Goal: Task Accomplishment & Management: Use online tool/utility

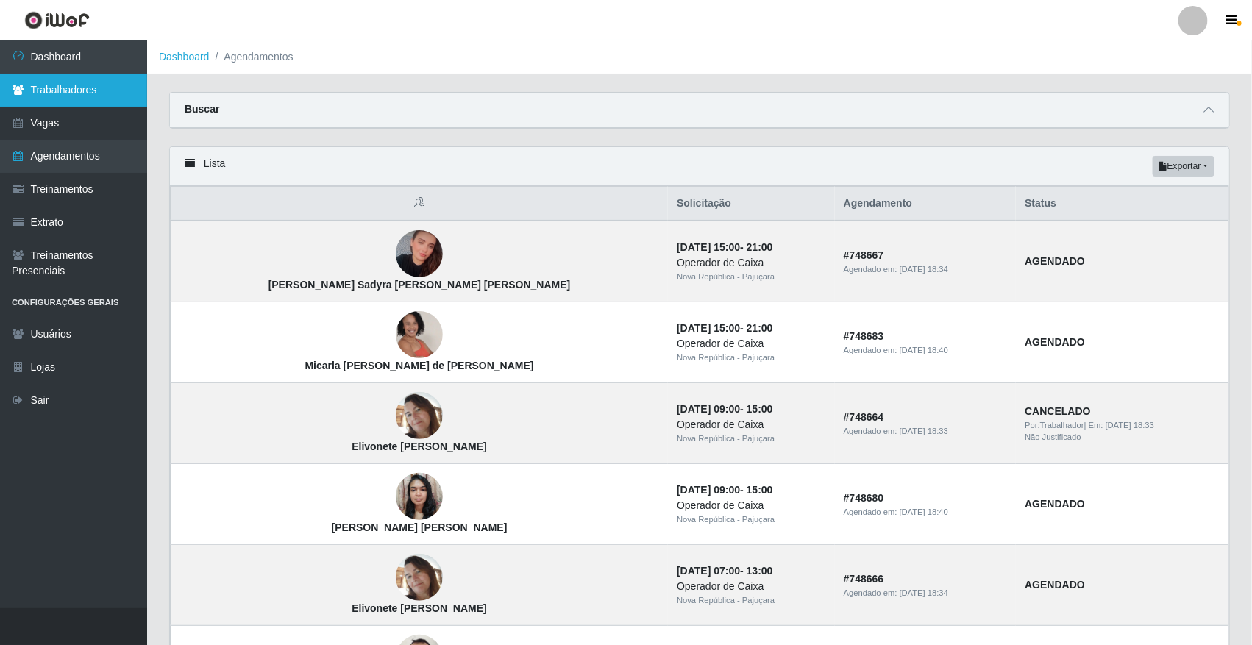
click at [40, 93] on link "Trabalhadores" at bounding box center [73, 90] width 147 height 33
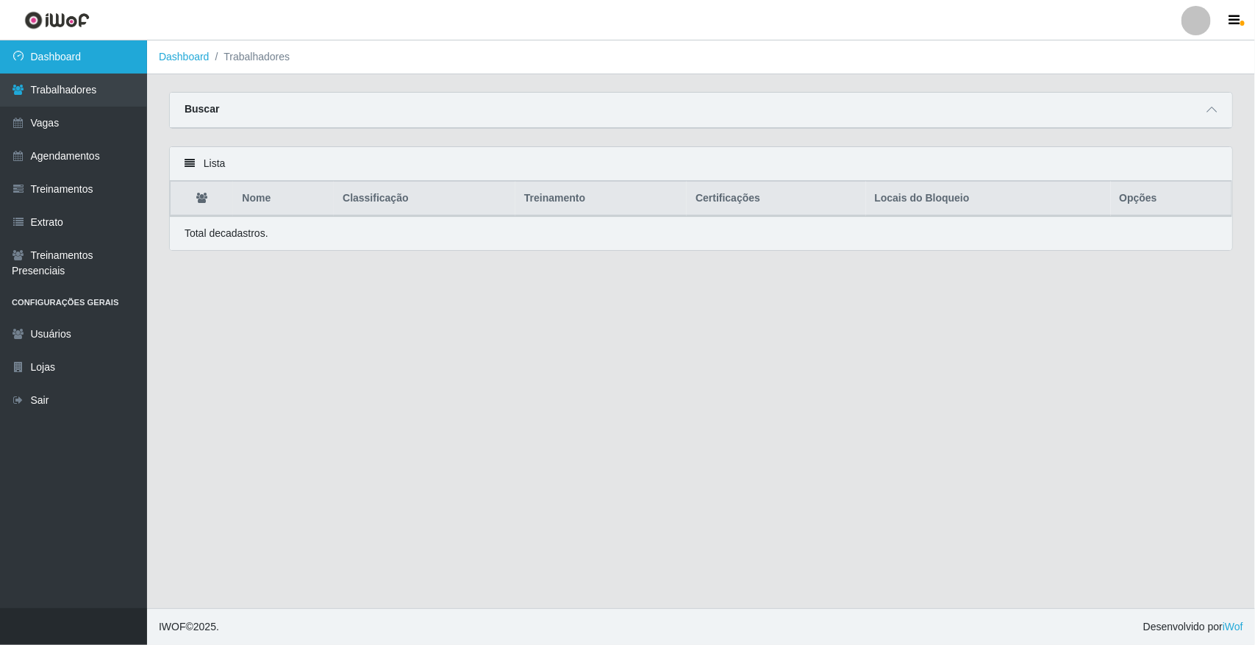
click at [74, 40] on link "Dashboard" at bounding box center [73, 56] width 147 height 33
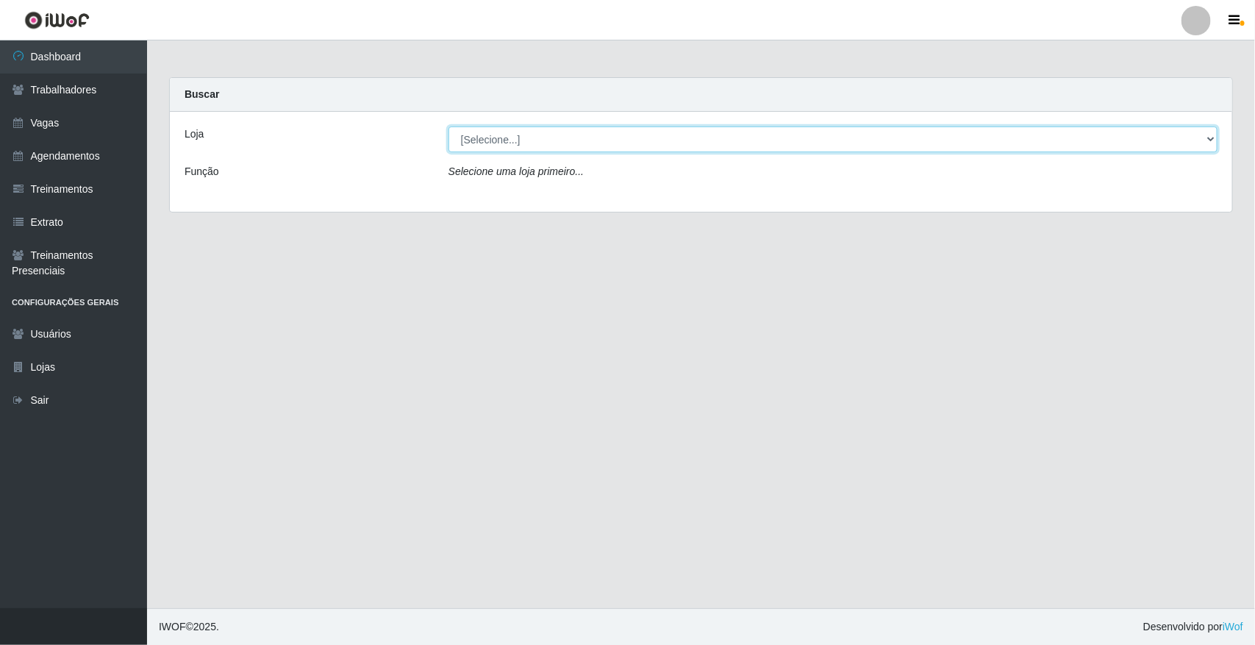
click at [524, 146] on select "[Selecione...] [GEOGRAPHIC_DATA]" at bounding box center [833, 139] width 769 height 26
select select "65"
click at [449, 126] on select "[Selecione...] [GEOGRAPHIC_DATA]" at bounding box center [833, 139] width 769 height 26
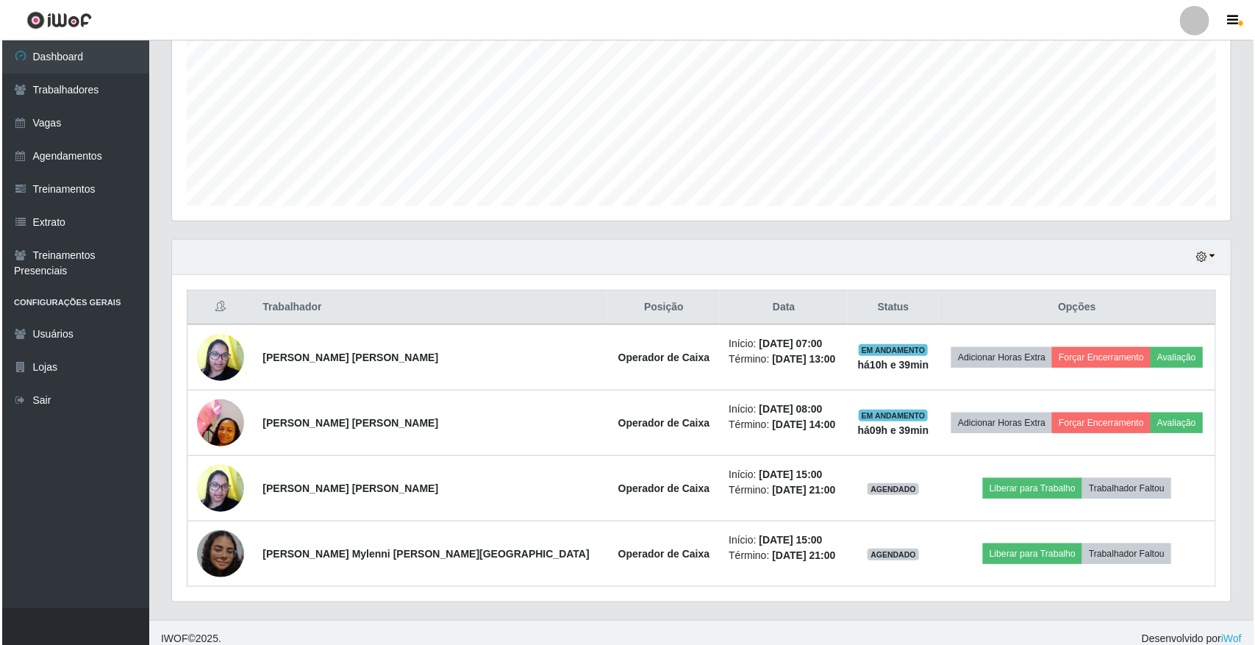
scroll to position [333, 0]
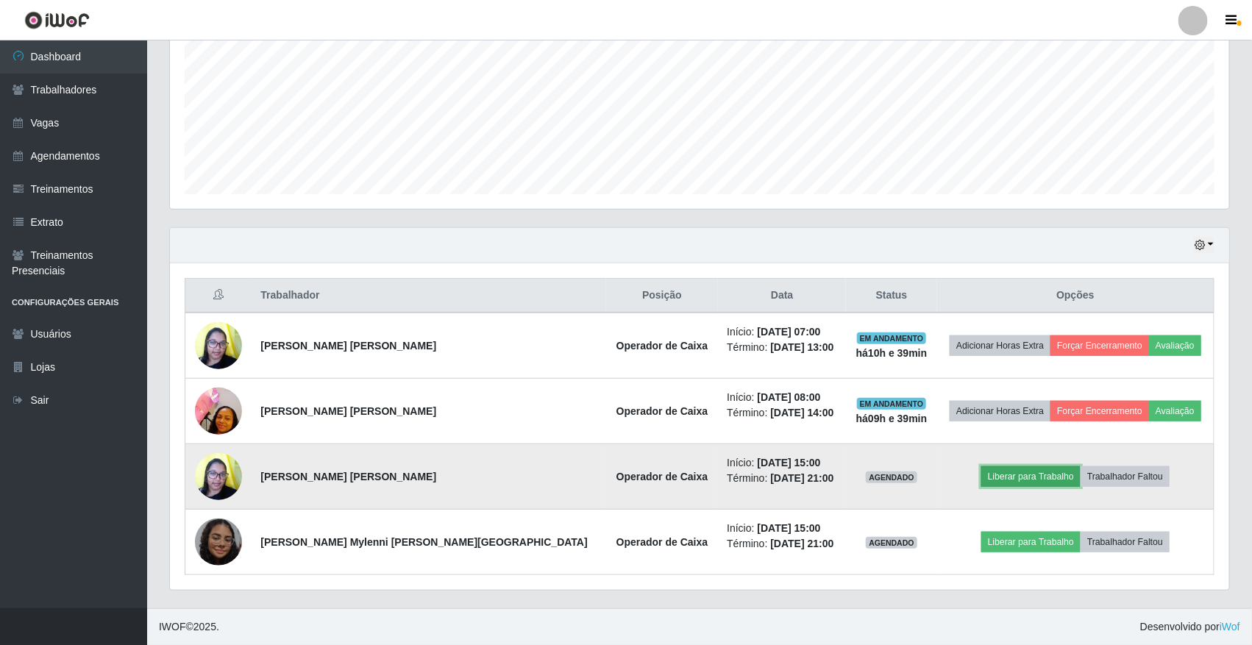
click at [1017, 477] on button "Liberar para Trabalho" at bounding box center [1030, 476] width 99 height 21
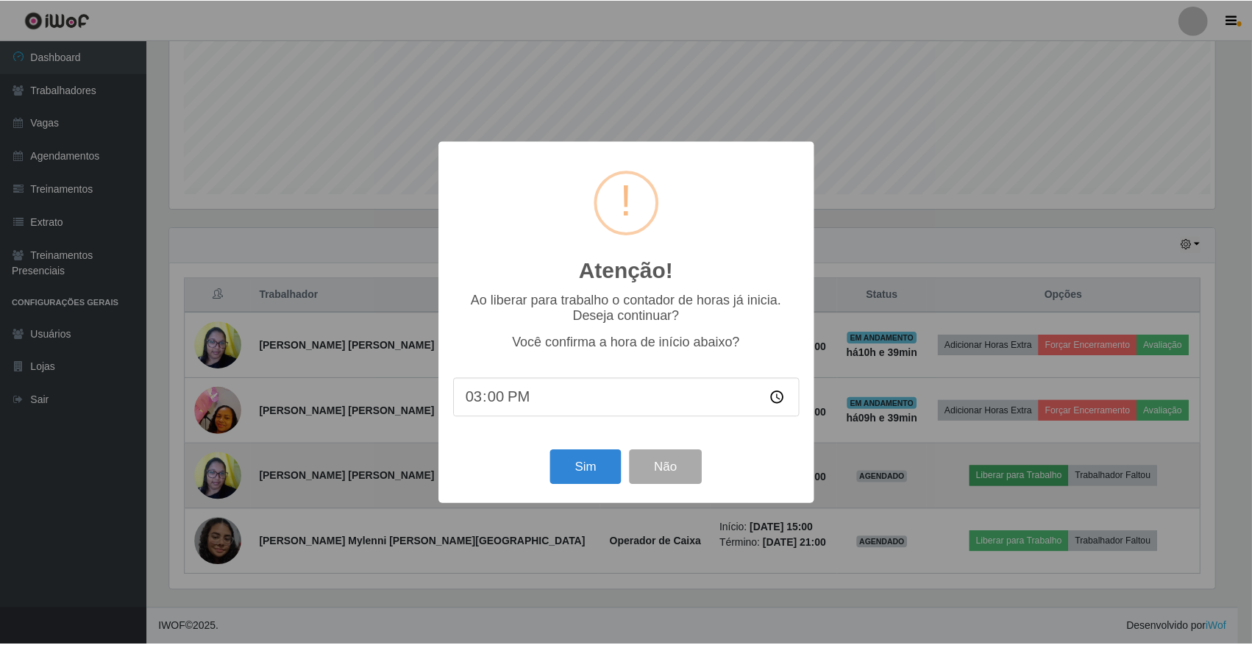
scroll to position [306, 1049]
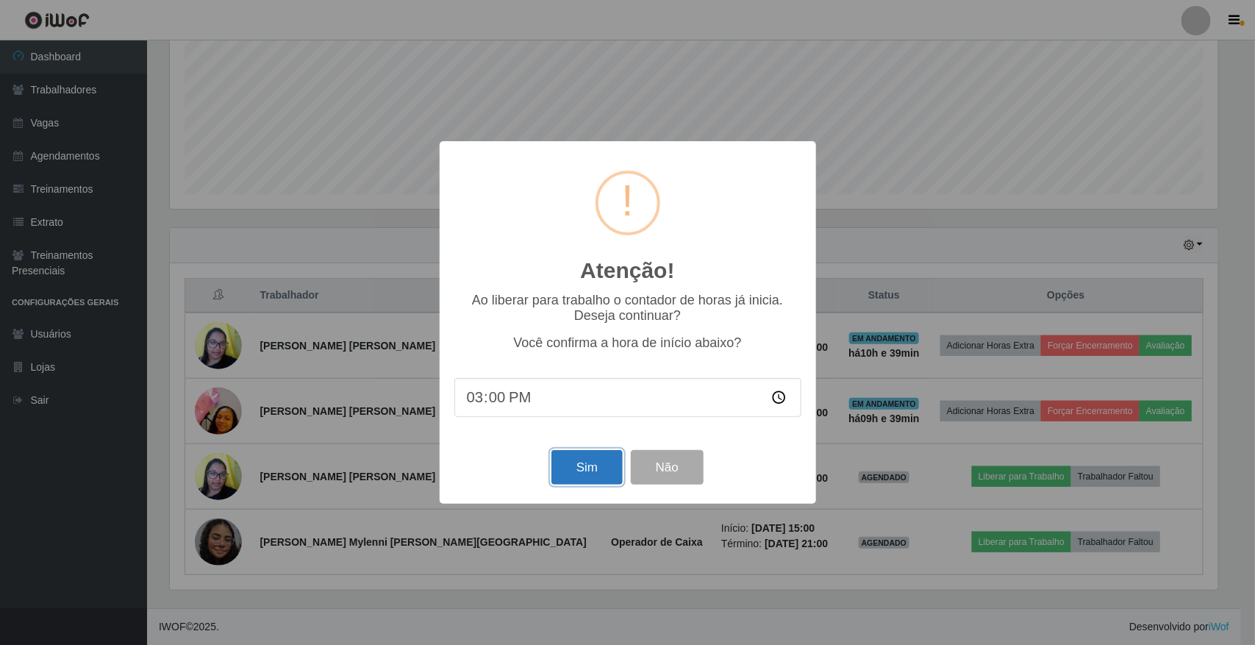
click at [577, 482] on button "Sim" at bounding box center [587, 467] width 71 height 35
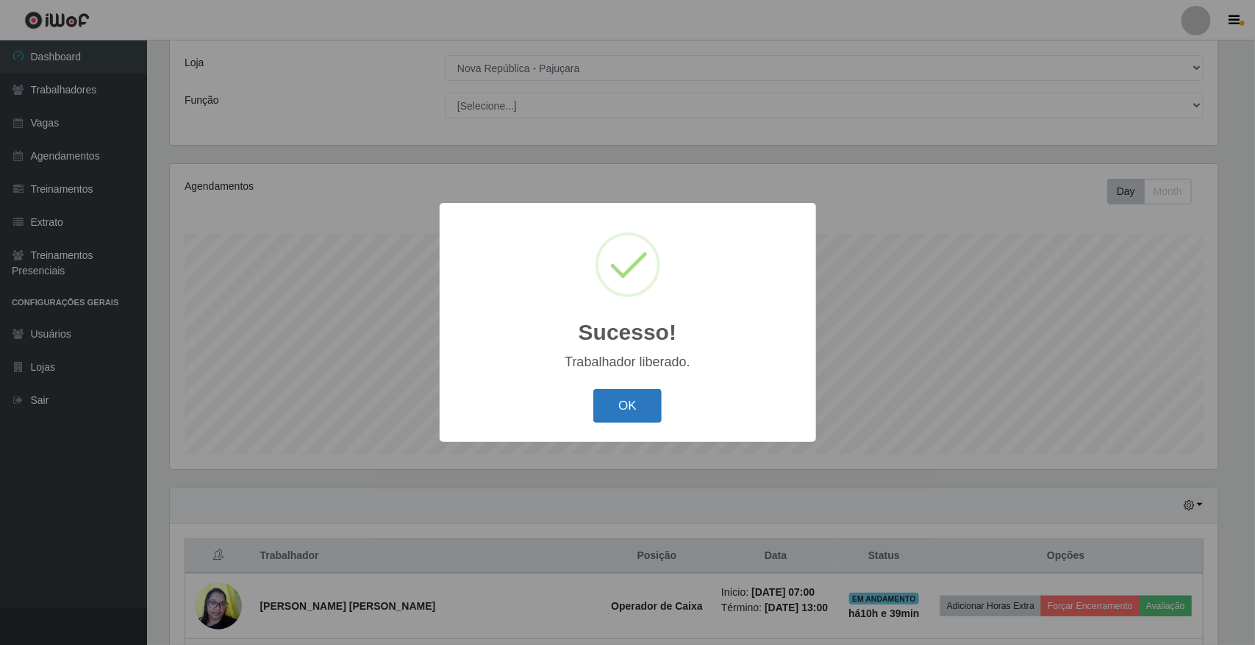
click at [627, 423] on button "OK" at bounding box center [627, 406] width 68 height 35
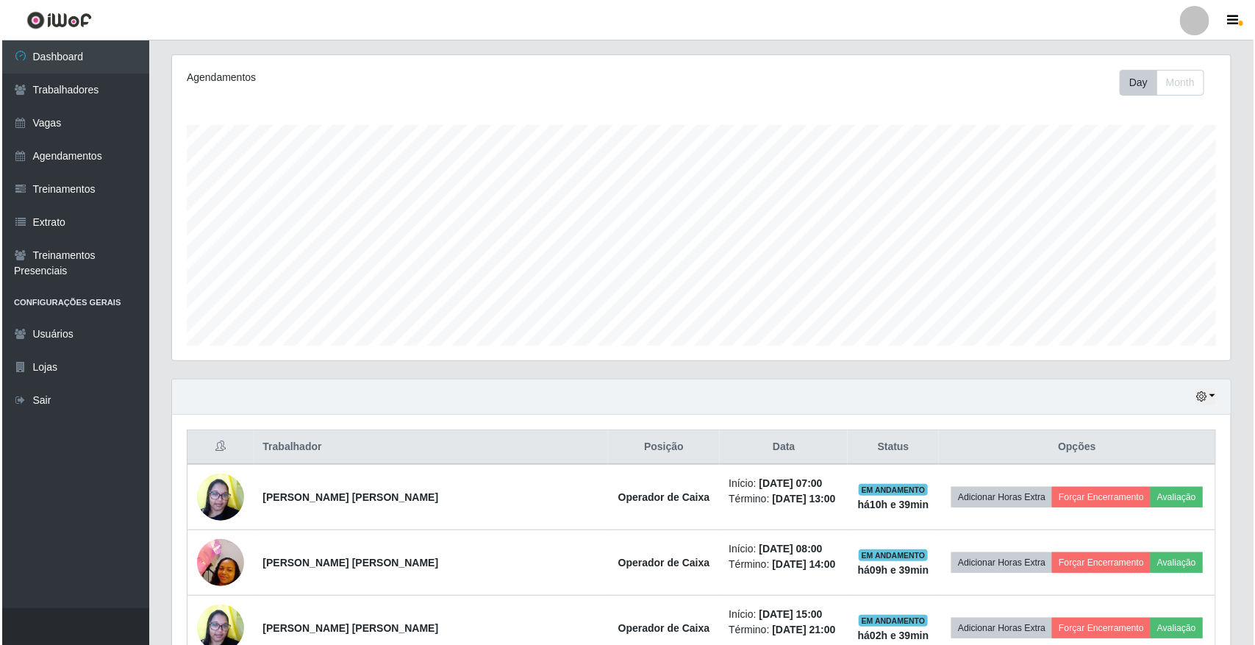
scroll to position [333, 0]
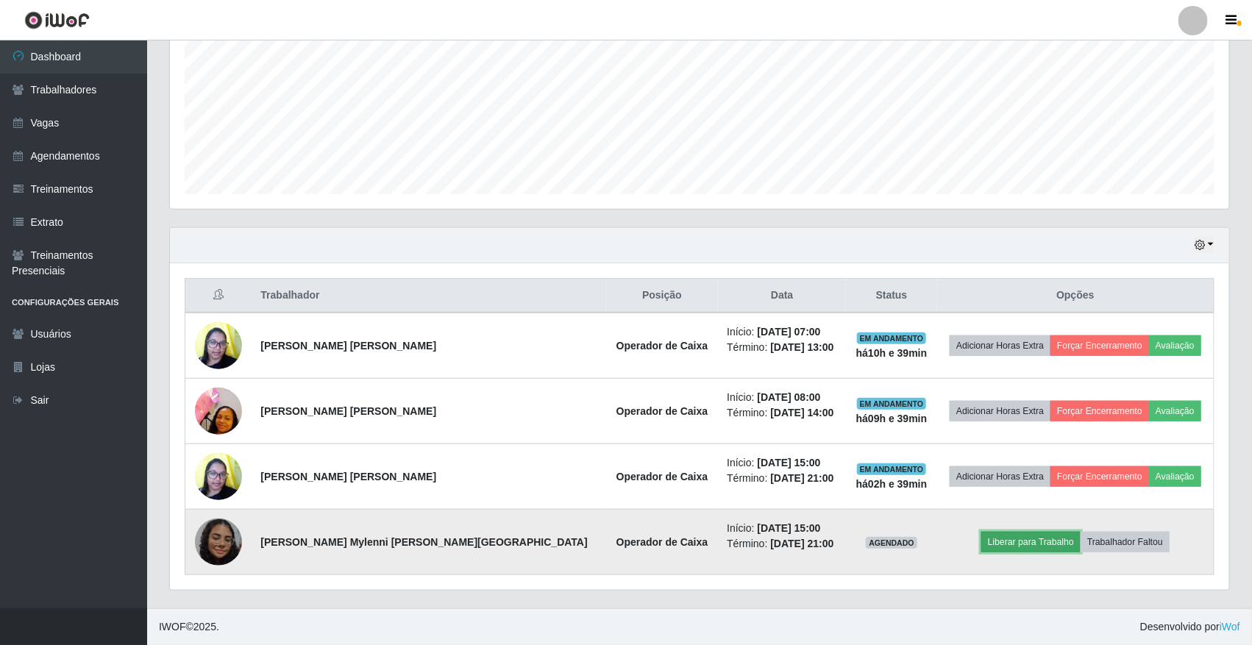
click at [1046, 544] on button "Liberar para Trabalho" at bounding box center [1030, 542] width 99 height 21
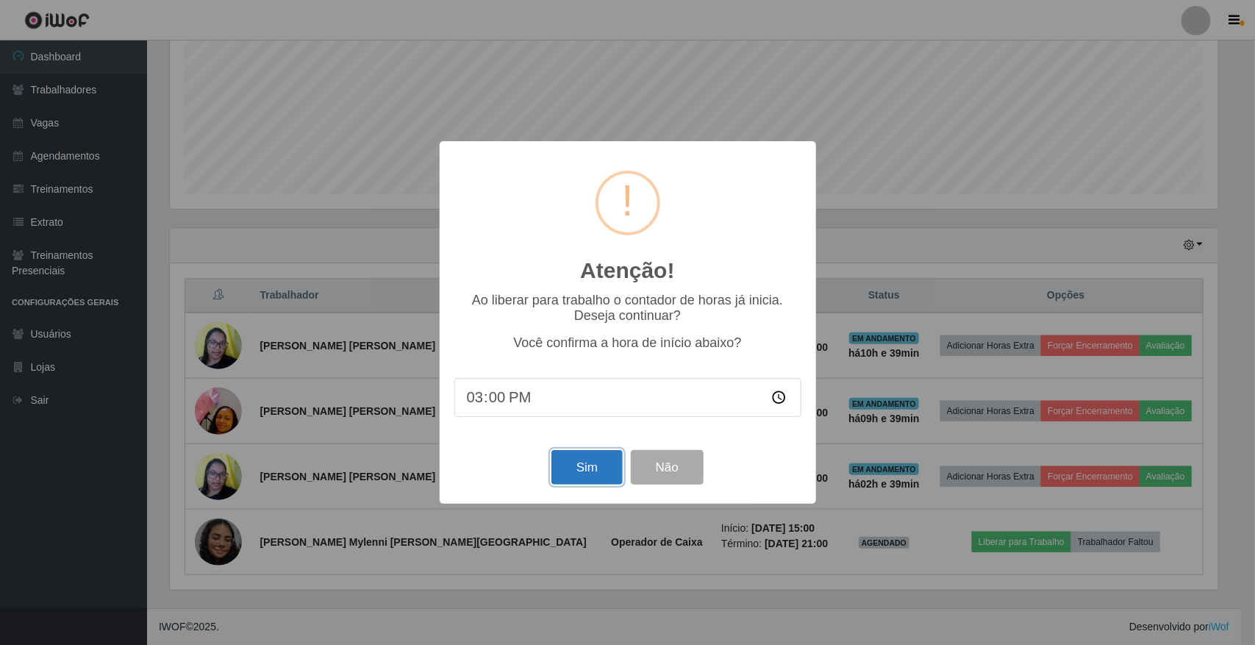
click at [563, 468] on button "Sim" at bounding box center [587, 467] width 71 height 35
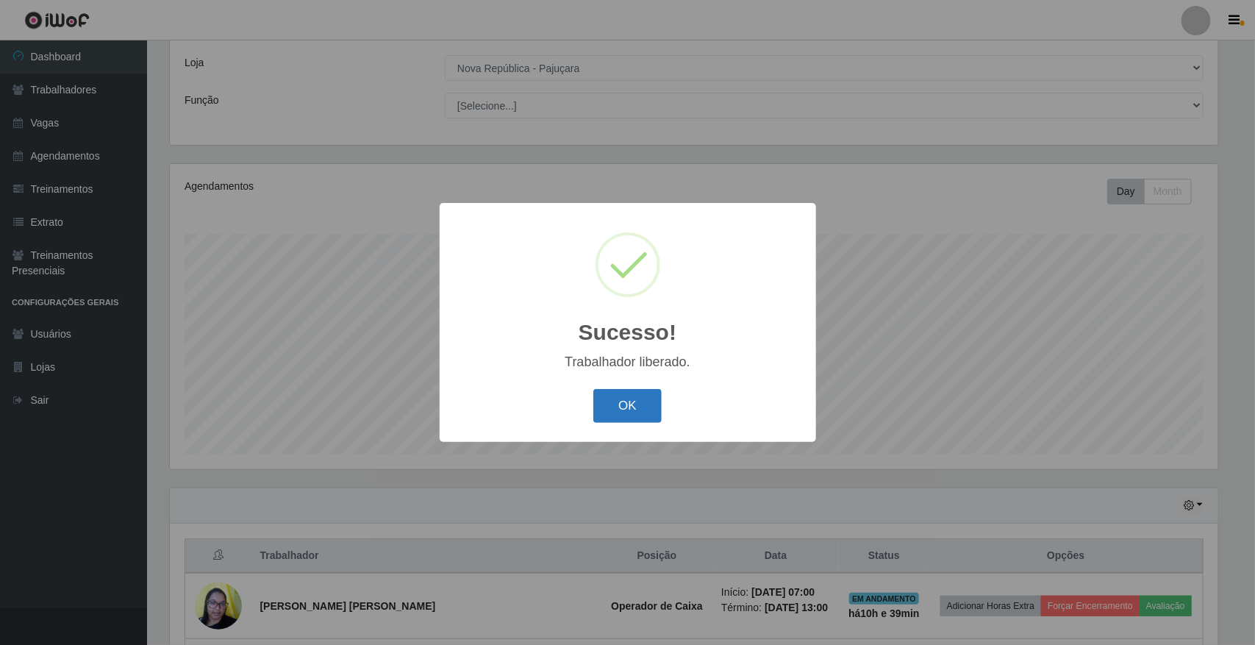
click at [629, 408] on button "OK" at bounding box center [627, 406] width 68 height 35
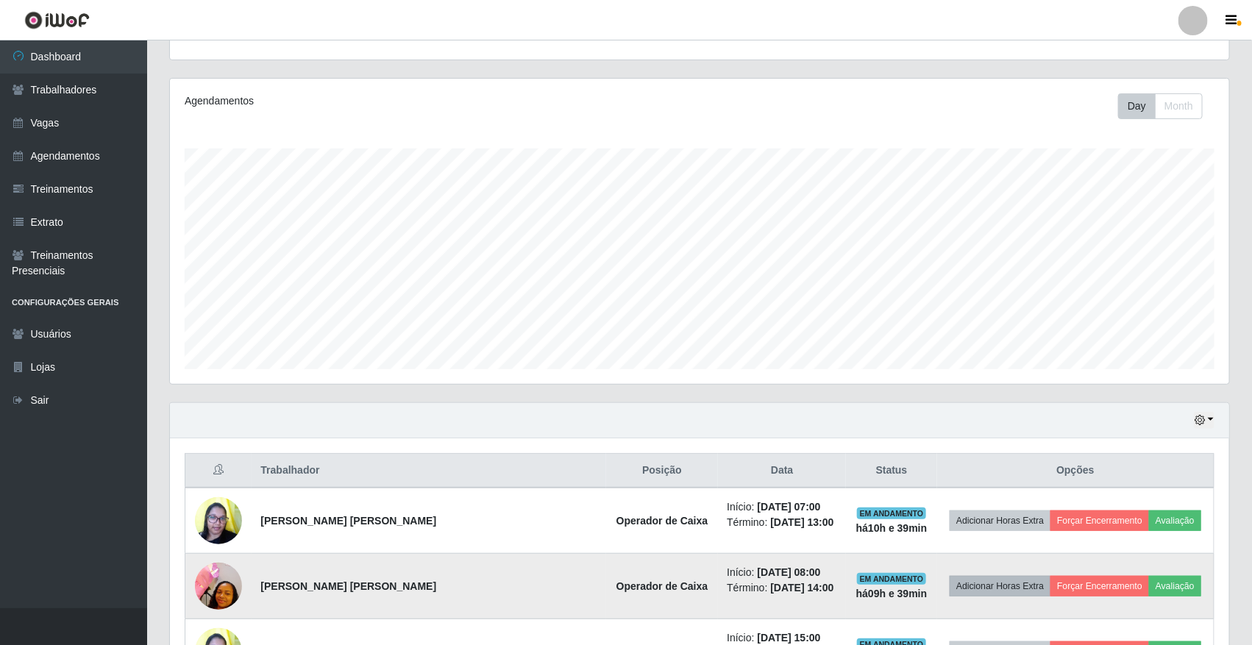
scroll to position [333, 0]
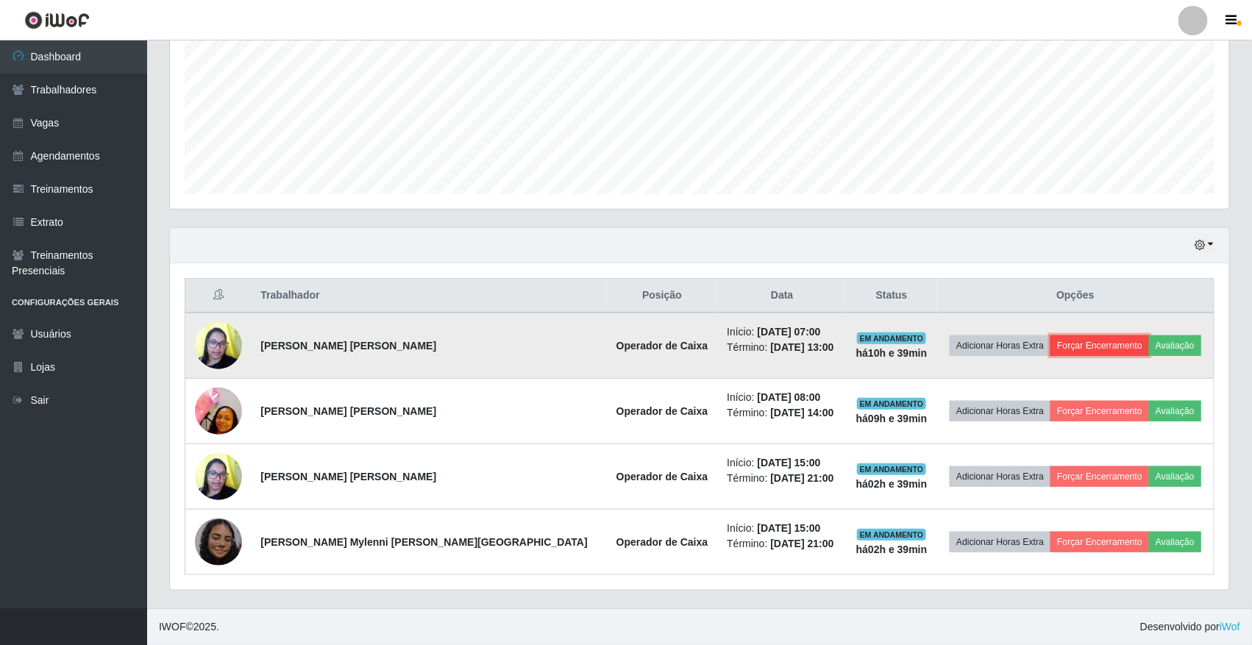
click at [1077, 337] on button "Forçar Encerramento" at bounding box center [1099, 345] width 99 height 21
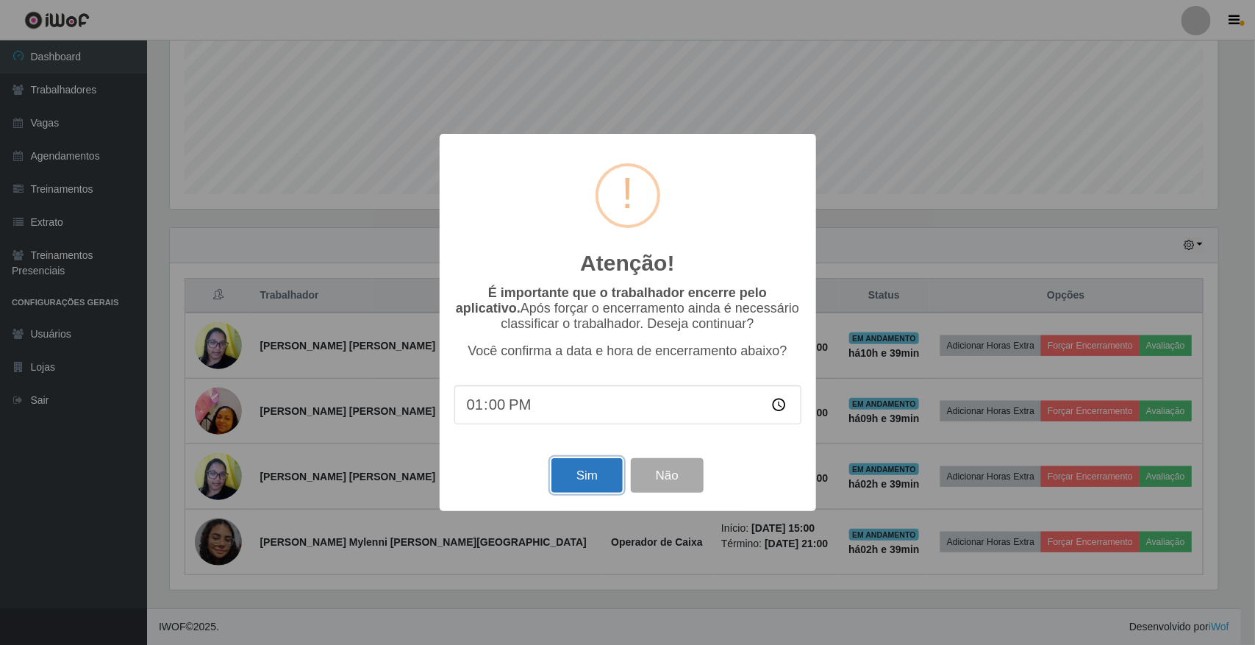
click at [592, 475] on button "Sim" at bounding box center [587, 475] width 71 height 35
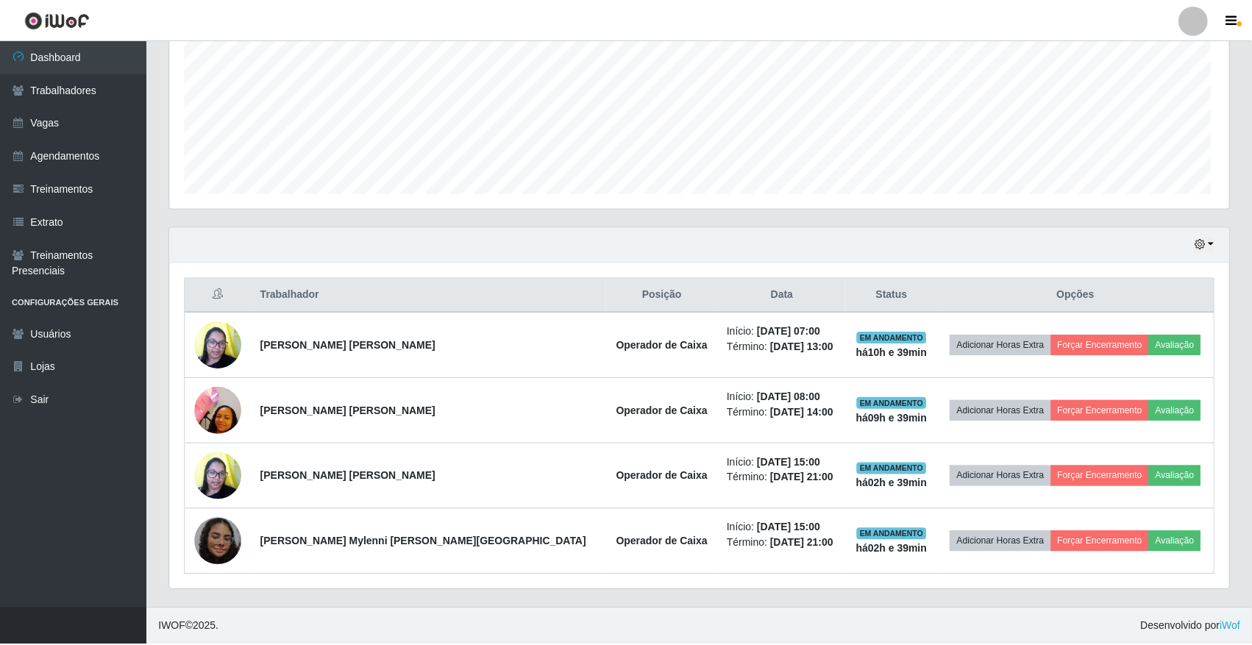
scroll to position [0, 0]
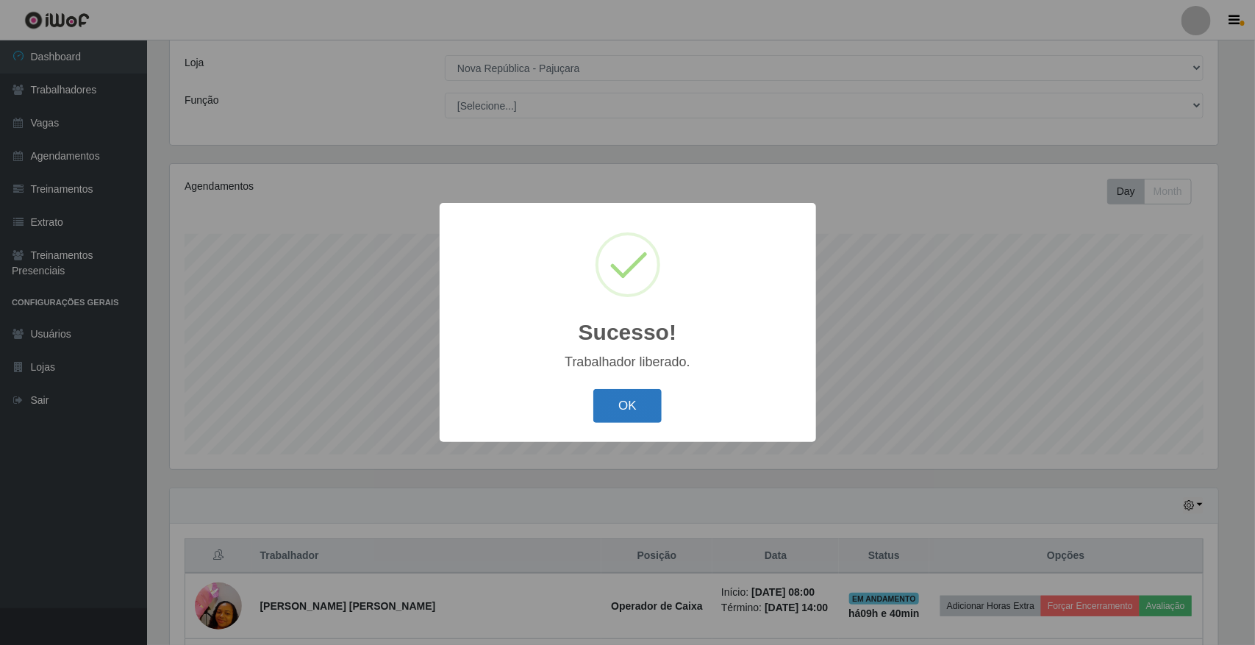
click at [626, 420] on button "OK" at bounding box center [627, 406] width 68 height 35
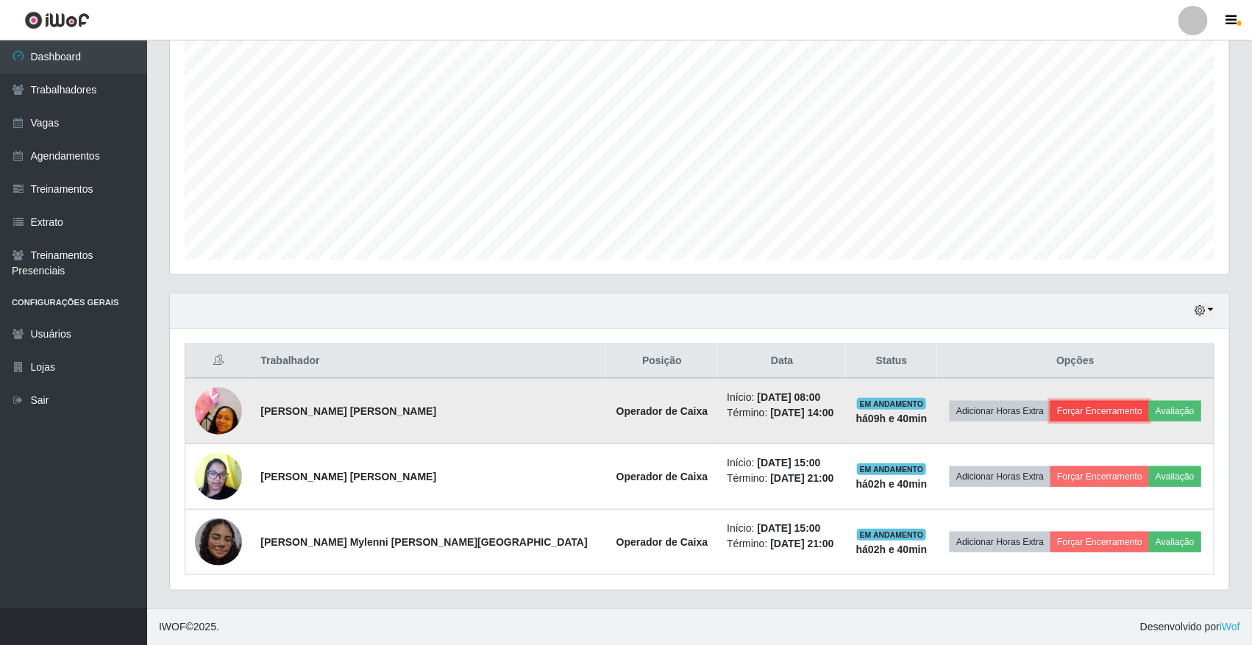
click at [1057, 412] on button "Forçar Encerramento" at bounding box center [1099, 411] width 99 height 21
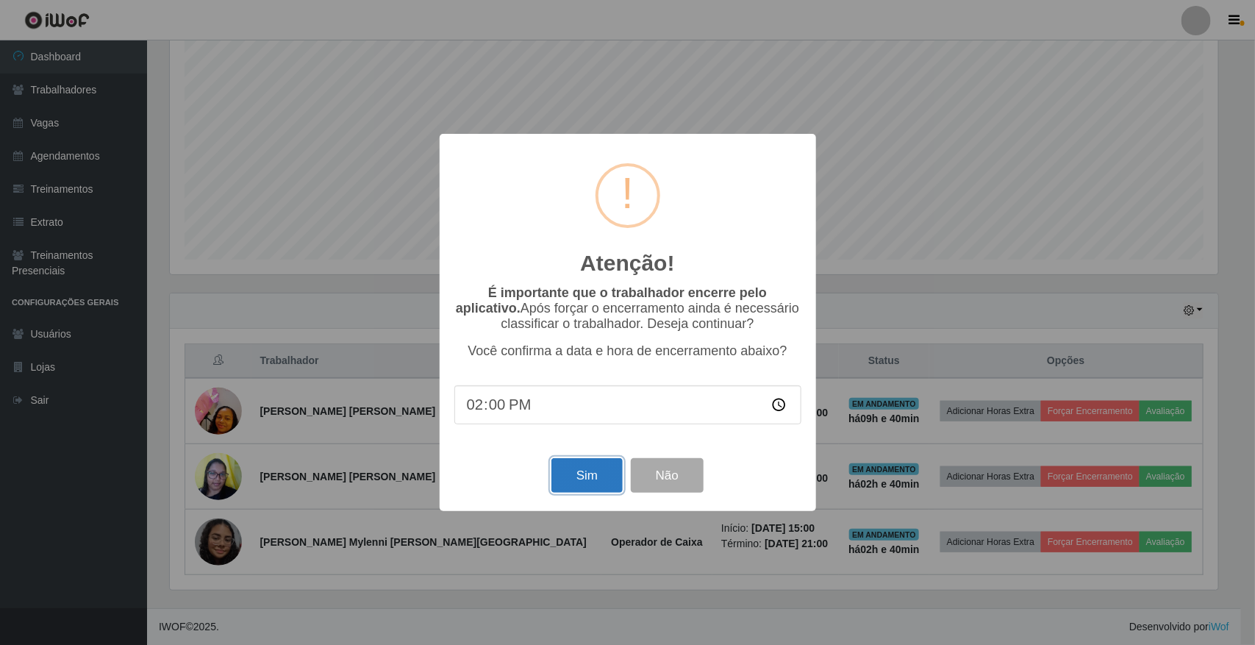
click at [572, 476] on button "Sim" at bounding box center [587, 475] width 71 height 35
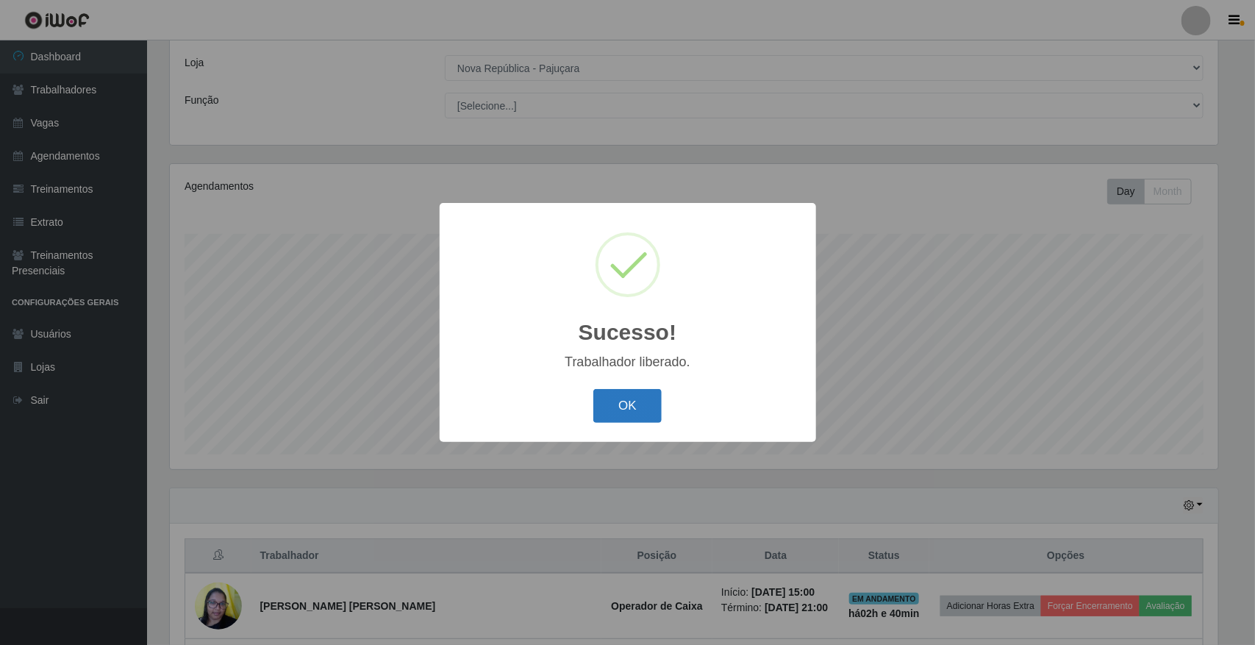
click at [629, 406] on button "OK" at bounding box center [627, 406] width 68 height 35
